Goal: Information Seeking & Learning: Find specific page/section

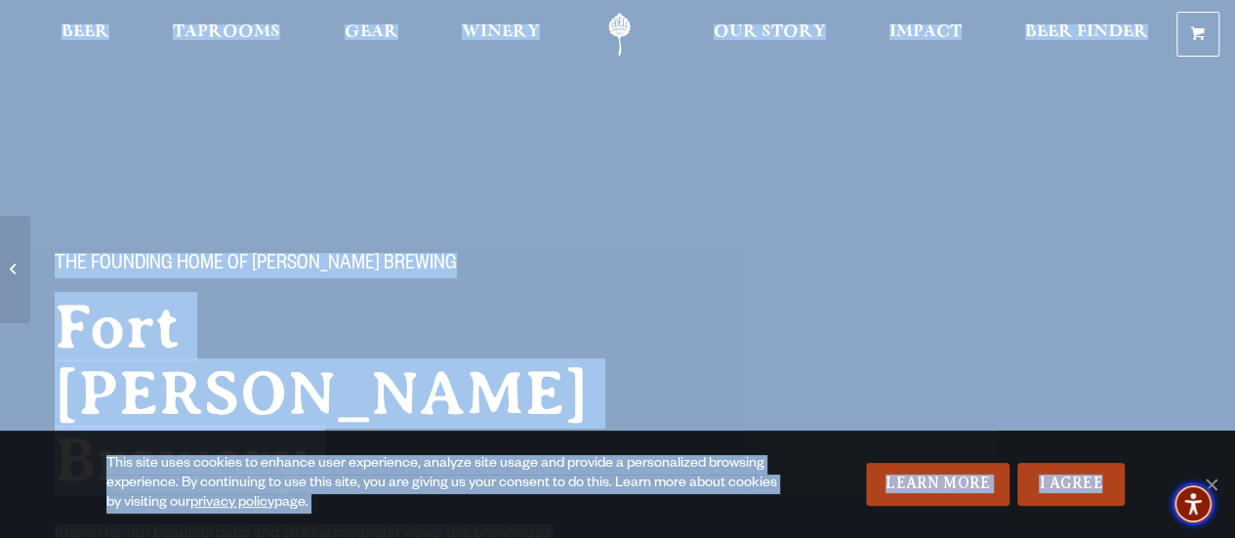
drag, startPoint x: 1212, startPoint y: 476, endPoint x: 1195, endPoint y: 452, distance: 29.5
click at [395, 185] on div "The Founding Home of [PERSON_NAME] Brewing [GEOGRAPHIC_DATA][PERSON_NAME] Known…" at bounding box center [617, 331] width 1235 height 663
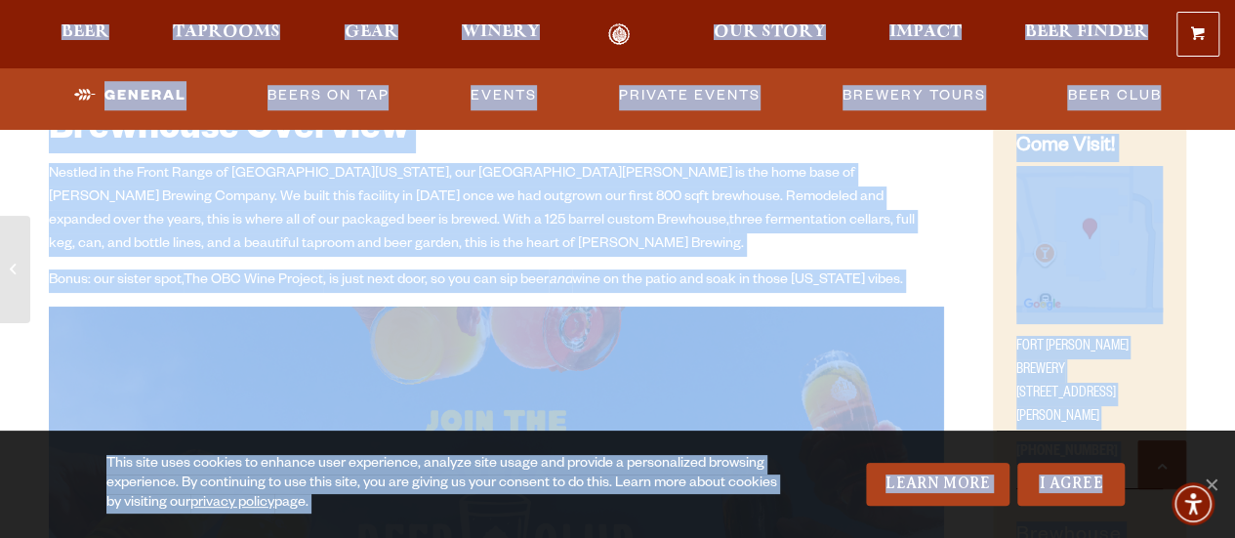
scroll to position [781, 0]
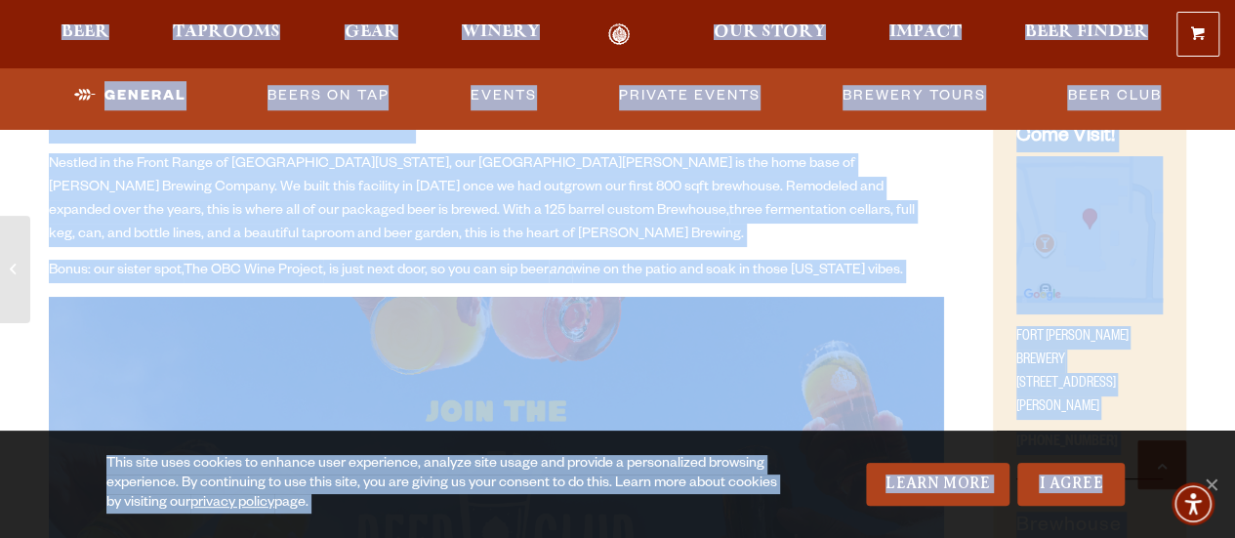
click at [396, 185] on p "Nestled in the Front Range of [GEOGRAPHIC_DATA][US_STATE], our [GEOGRAPHIC_DATA…" at bounding box center [496, 200] width 895 height 94
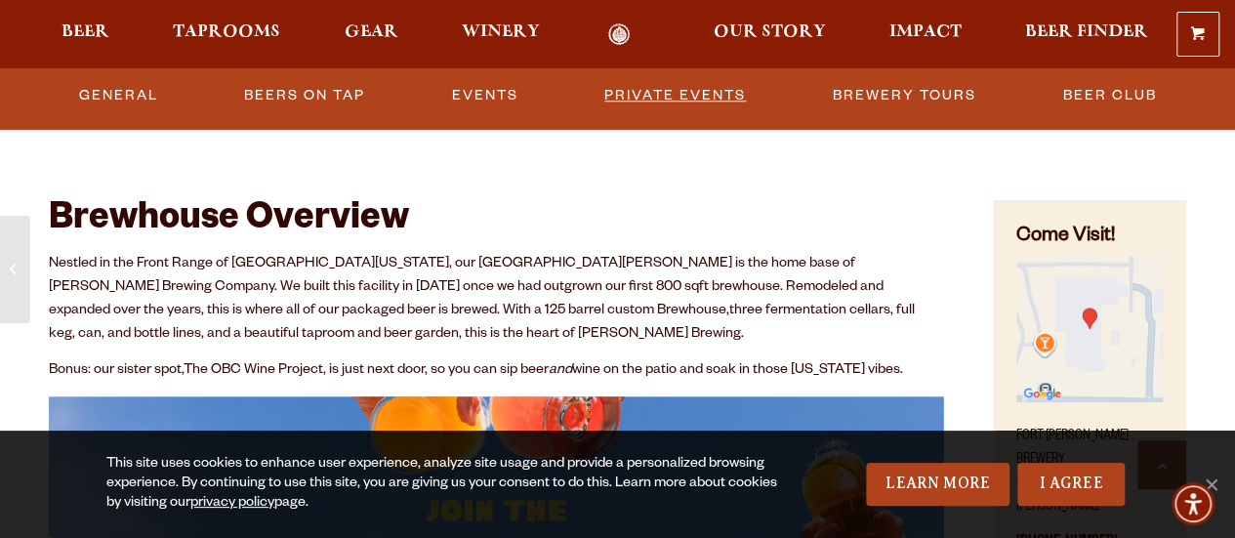
scroll to position [683, 0]
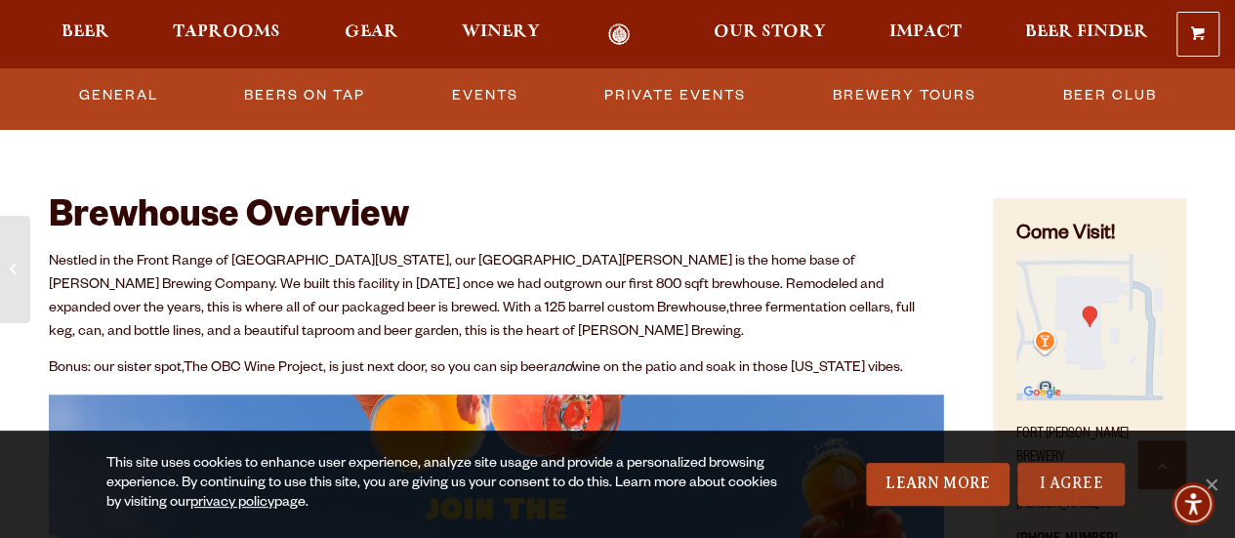
click at [1066, 489] on link "I Agree" at bounding box center [1070, 484] width 107 height 43
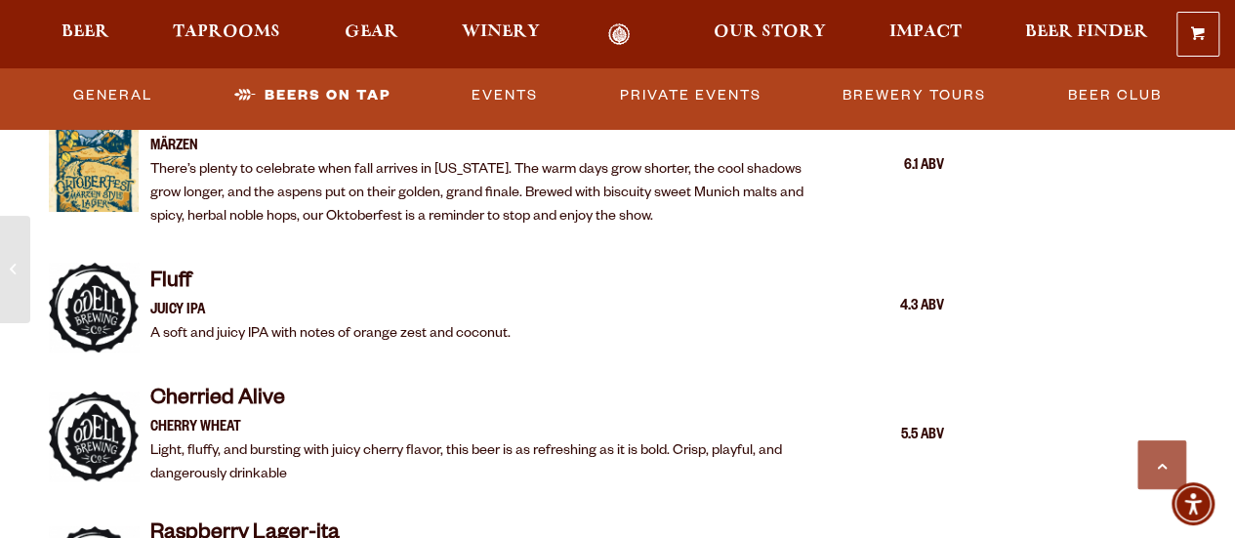
scroll to position [3807, 0]
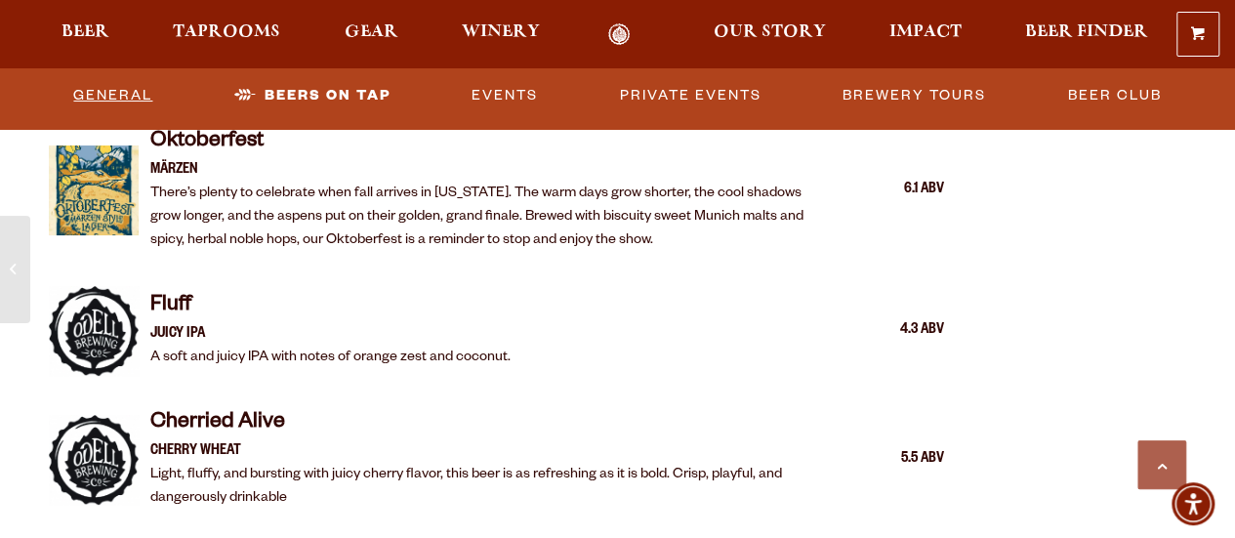
click at [146, 90] on link "General" at bounding box center [112, 95] width 95 height 45
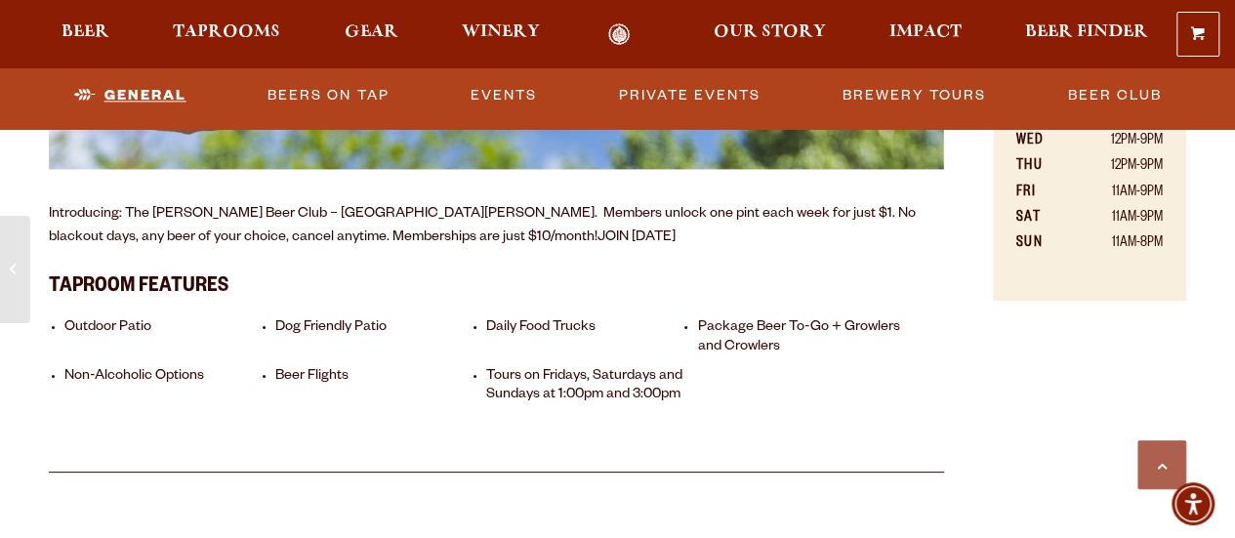
scroll to position [1295, 0]
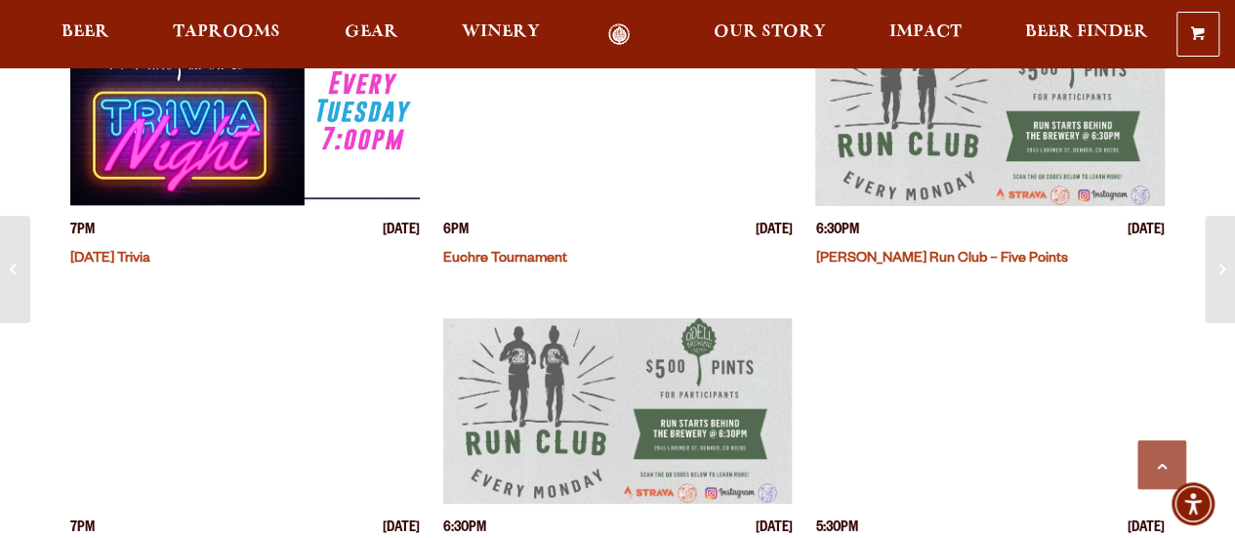
scroll to position [976, 0]
